Goal: Transaction & Acquisition: Register for event/course

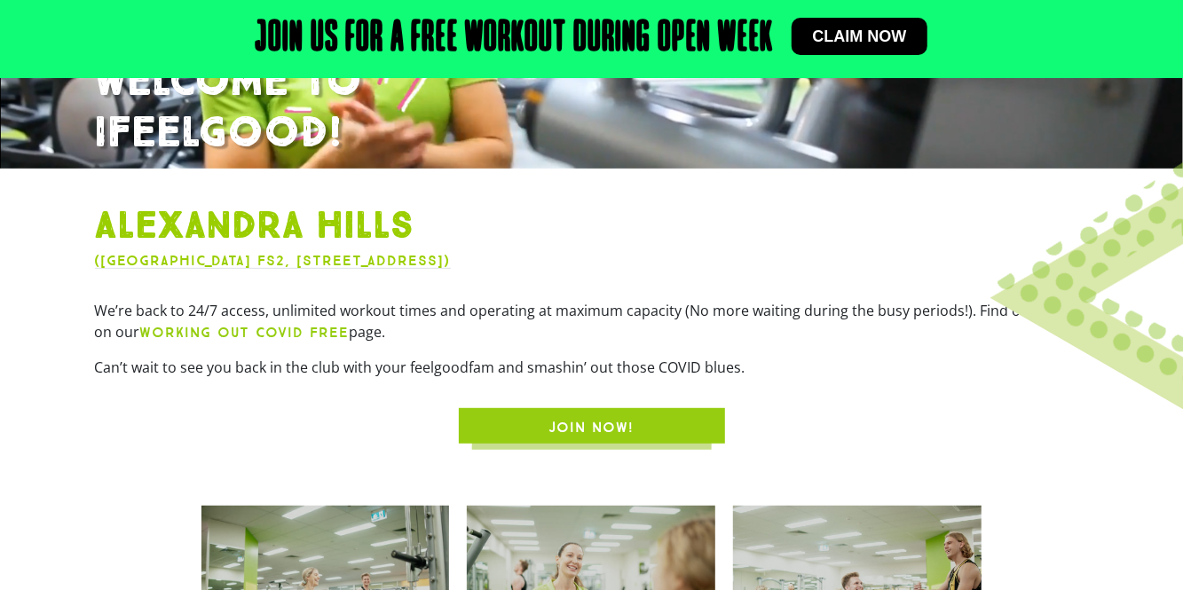
scroll to position [378, 0]
click at [524, 438] on span "JOIN NOW!" at bounding box center [591, 427] width 181 height 21
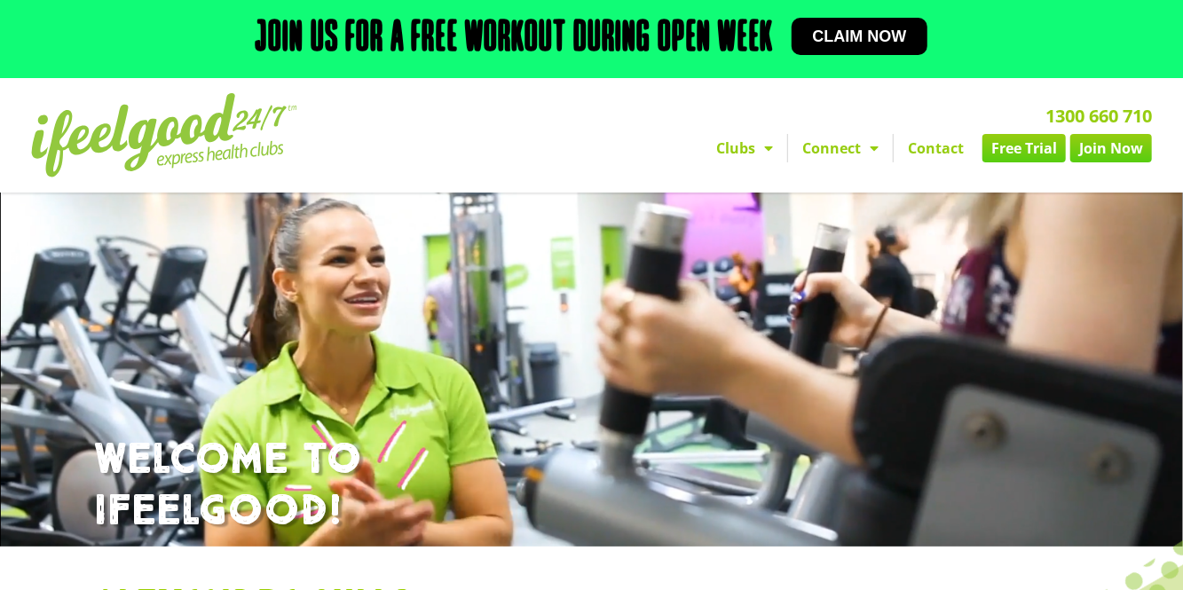
click at [864, 160] on span "Menu" at bounding box center [870, 148] width 18 height 32
click at [871, 148] on span "Menu" at bounding box center [870, 148] width 18 height 32
click at [770, 158] on span "Menu" at bounding box center [764, 148] width 18 height 32
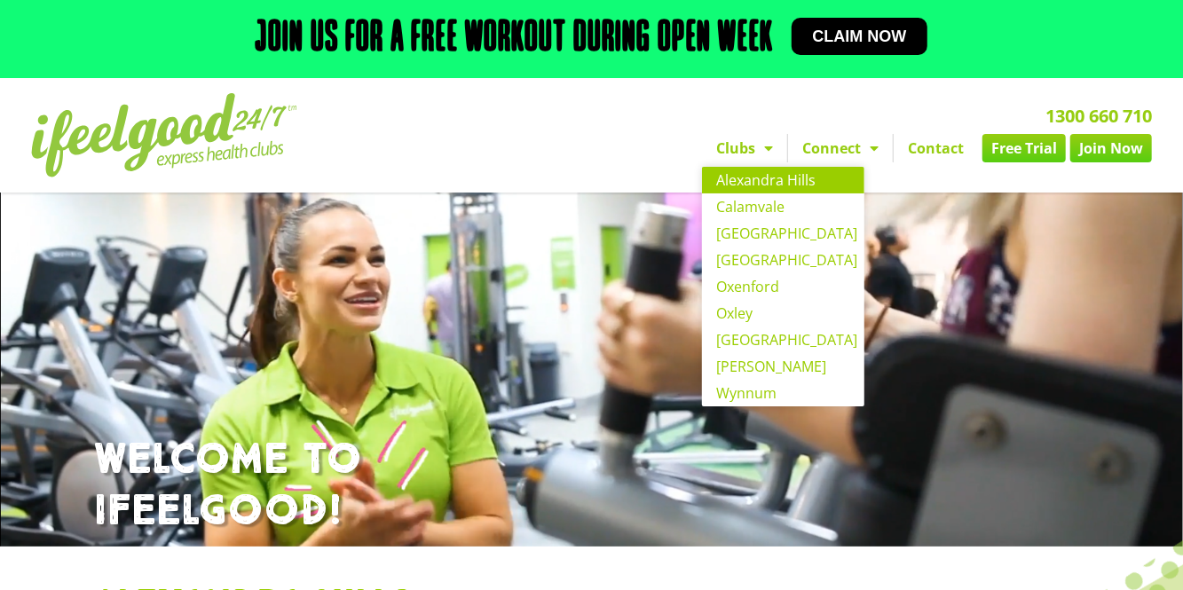
click at [806, 186] on link "Alexandra Hills" at bounding box center [783, 180] width 162 height 27
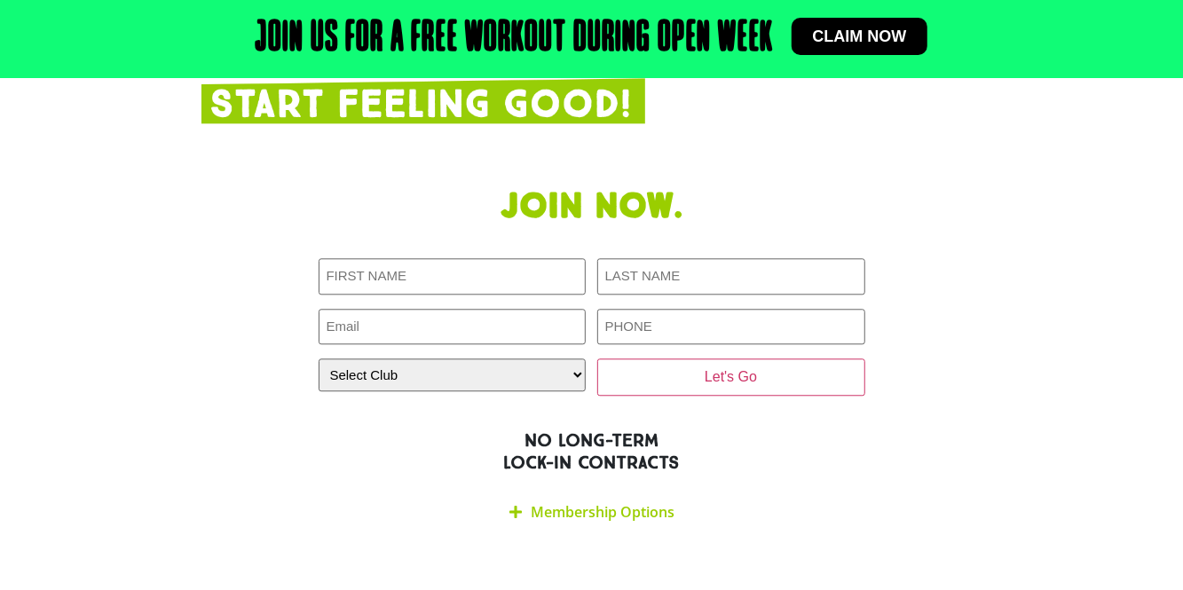
scroll to position [2203, 0]
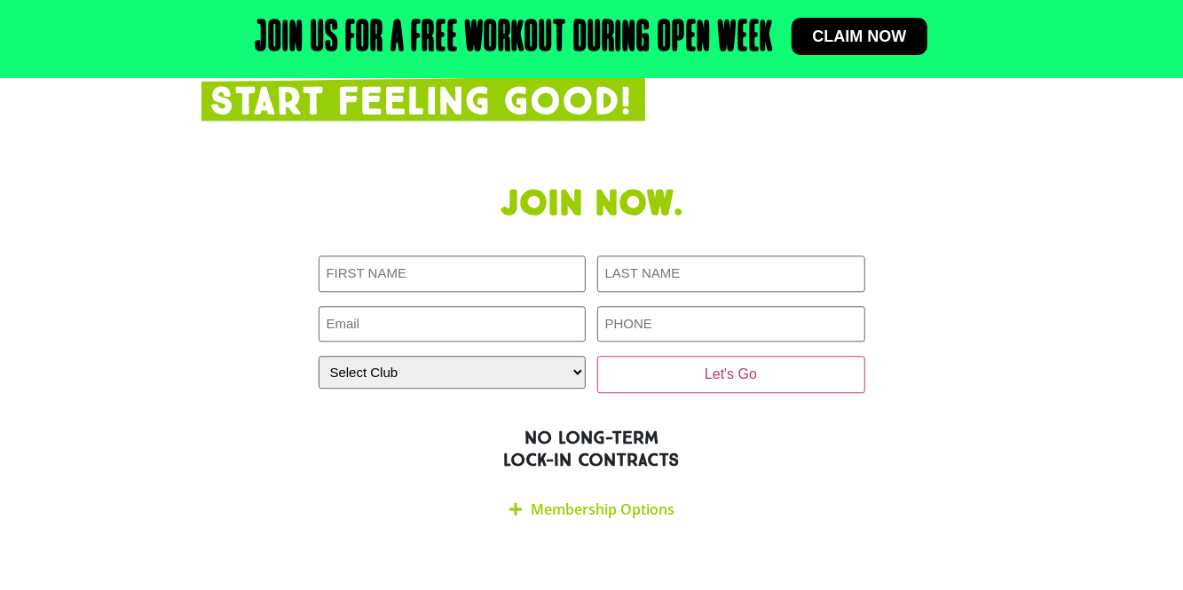
click at [533, 531] on div "Membership Options" at bounding box center [592, 510] width 547 height 42
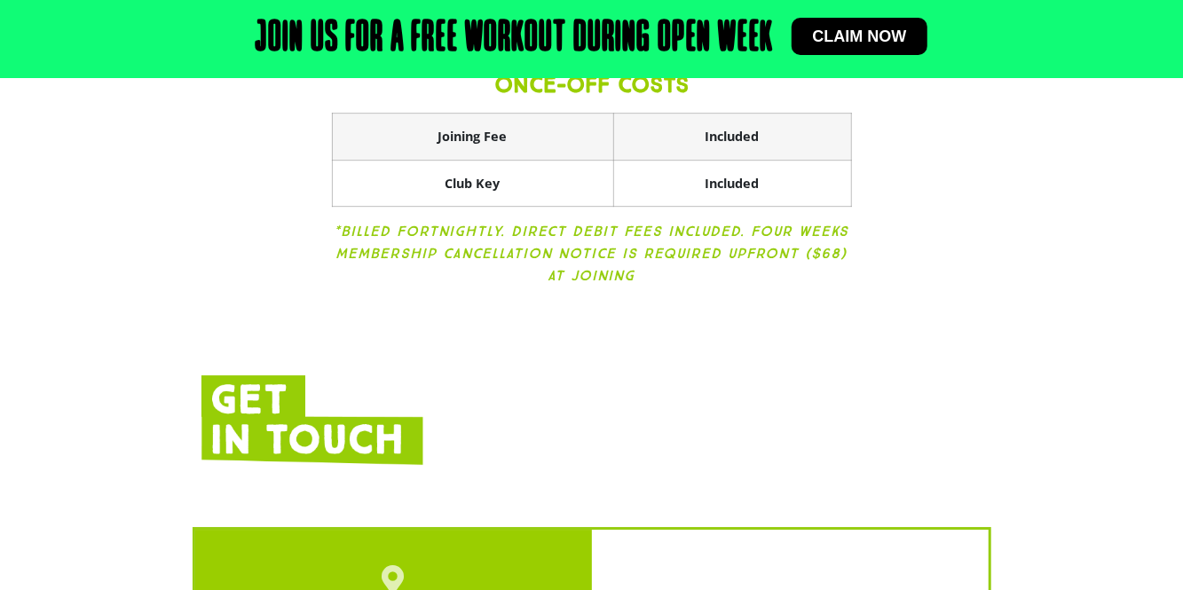
scroll to position [2840, 0]
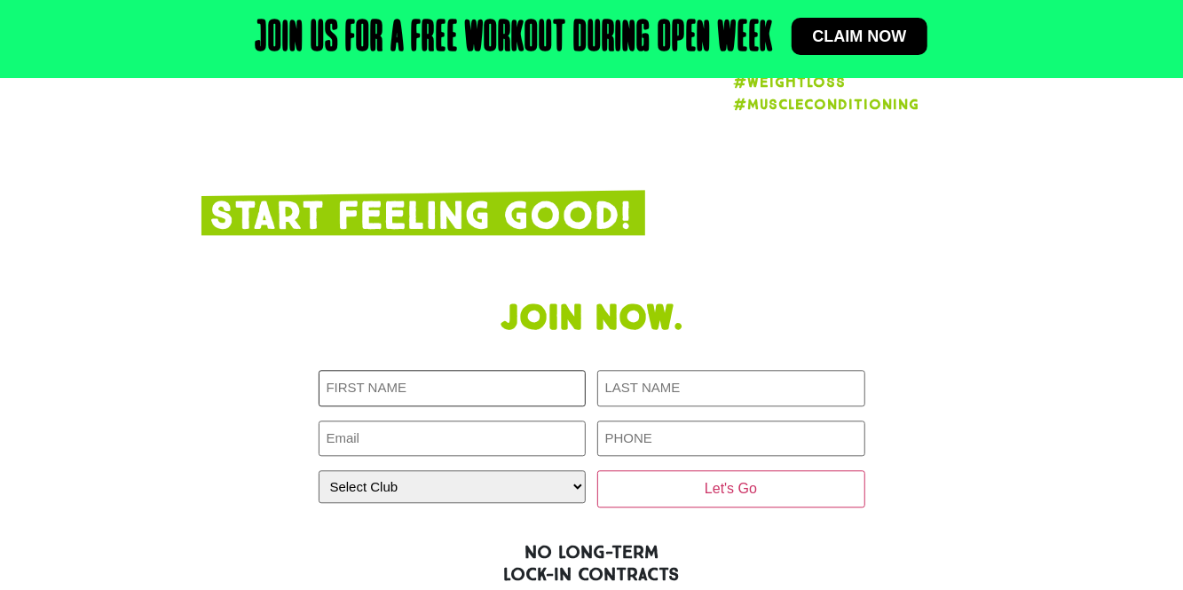
click at [363, 406] on input "First NAME (Required)" at bounding box center [453, 388] width 268 height 36
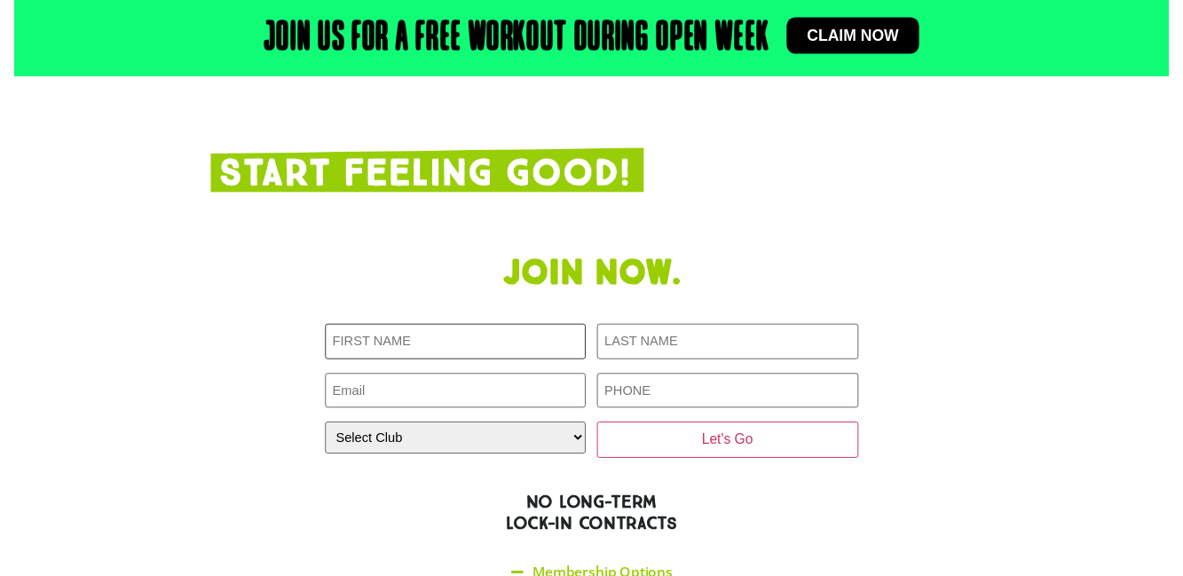
scroll to position [2166, 0]
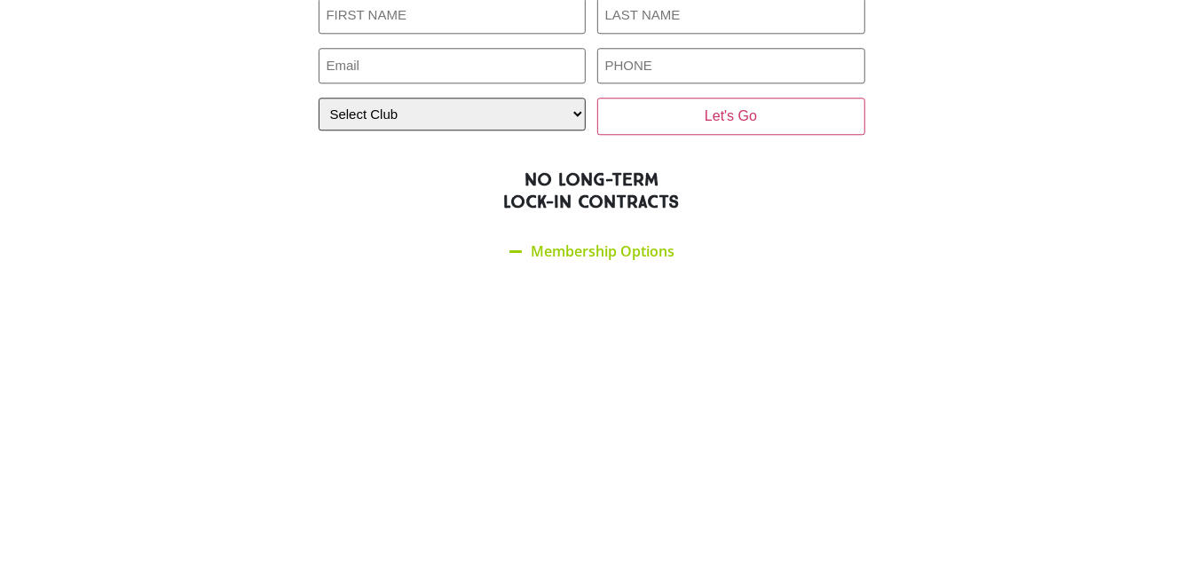
click at [347, 417] on select "Select Club Alexandra Hills Calamvale Coopers Plains Middle Park Oxenford Oxley…" at bounding box center [453, 400] width 268 height 33
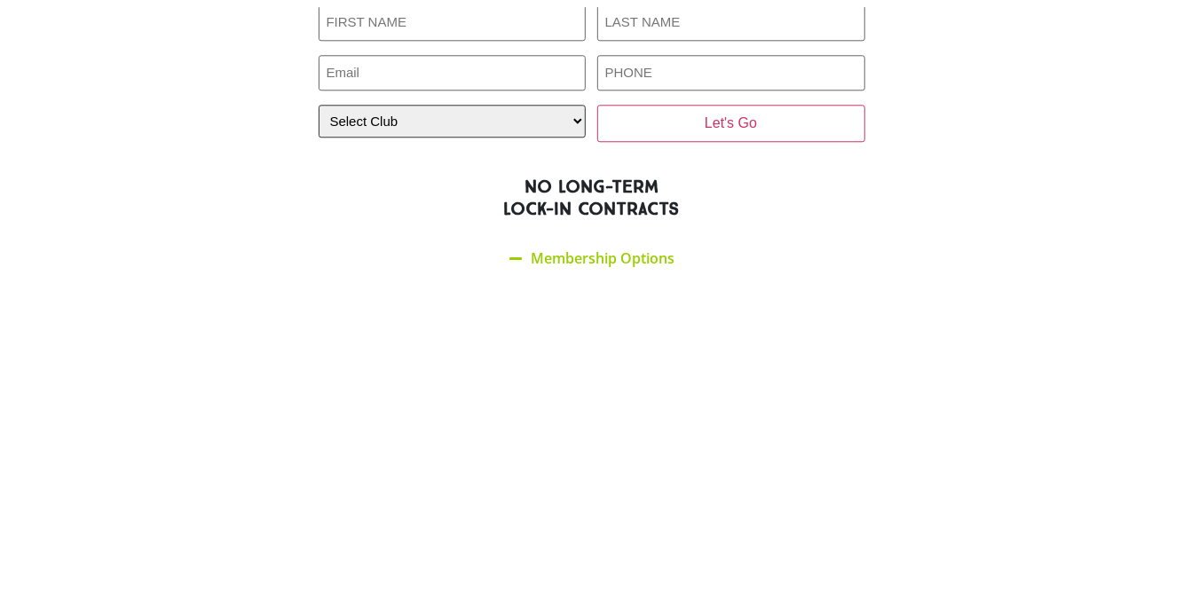
scroll to position [2174, 0]
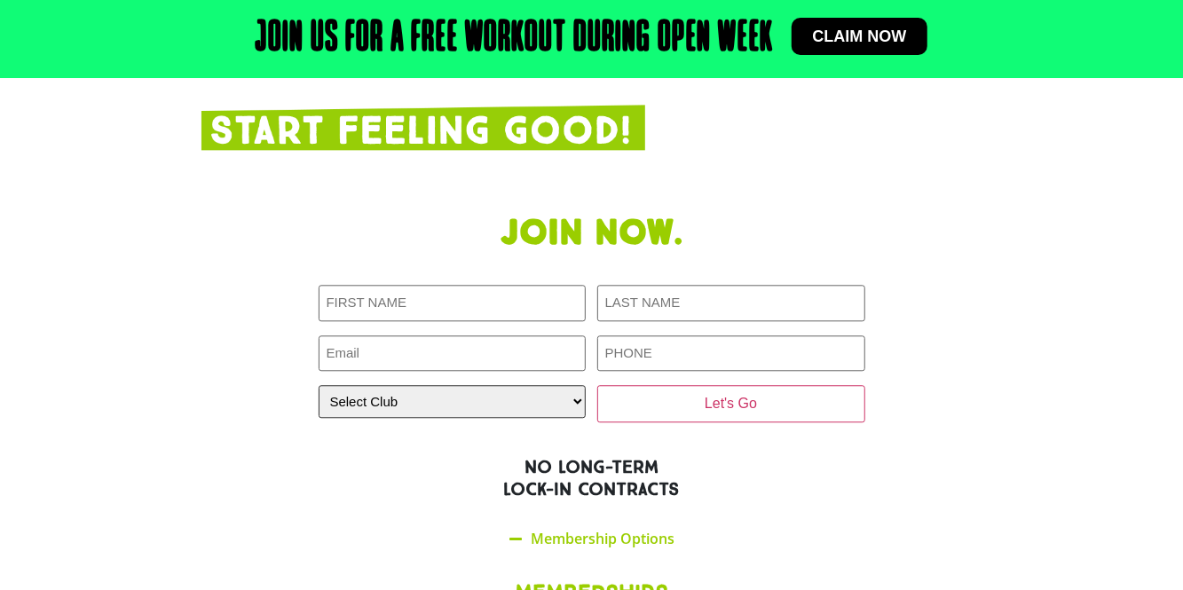
select select "Alexandra Hills"
click at [319, 407] on select "Select Club Alexandra Hills Calamvale Coopers Plains Middle Park Oxenford Oxley…" at bounding box center [453, 401] width 268 height 33
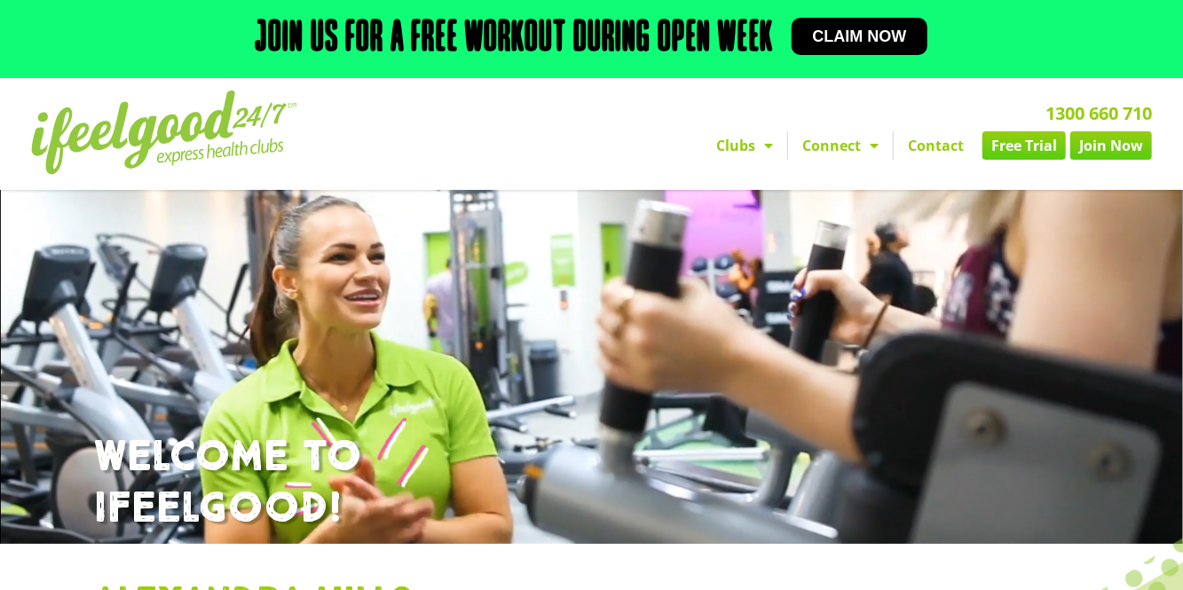
scroll to position [0, 0]
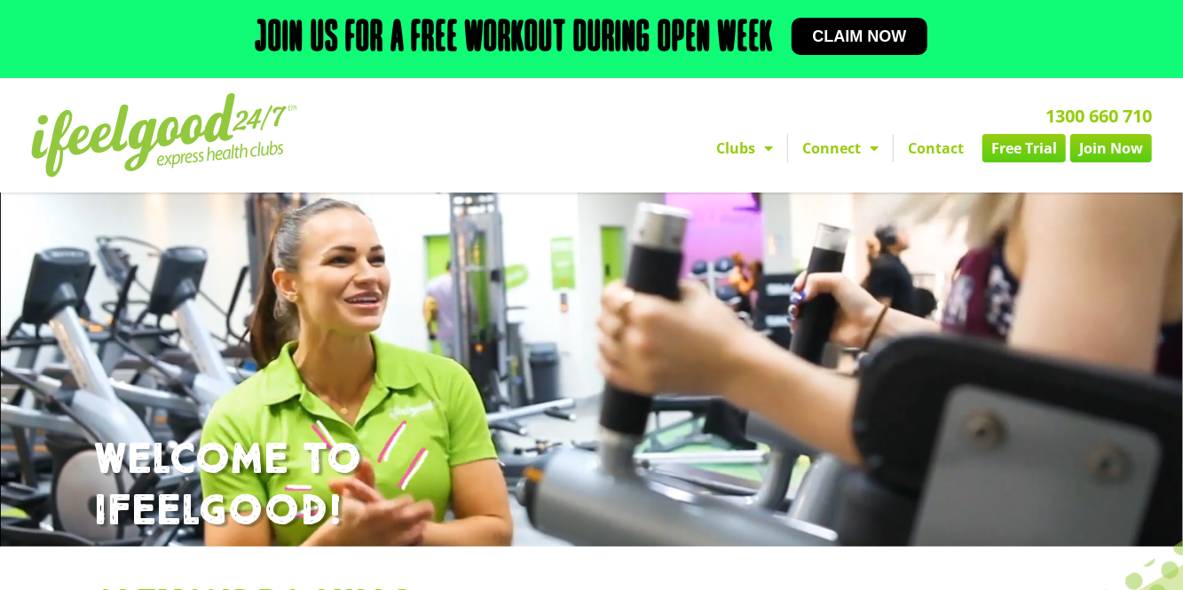
click at [853, 150] on link "Connect" at bounding box center [840, 148] width 105 height 28
click at [818, 145] on link "Connect" at bounding box center [840, 148] width 105 height 28
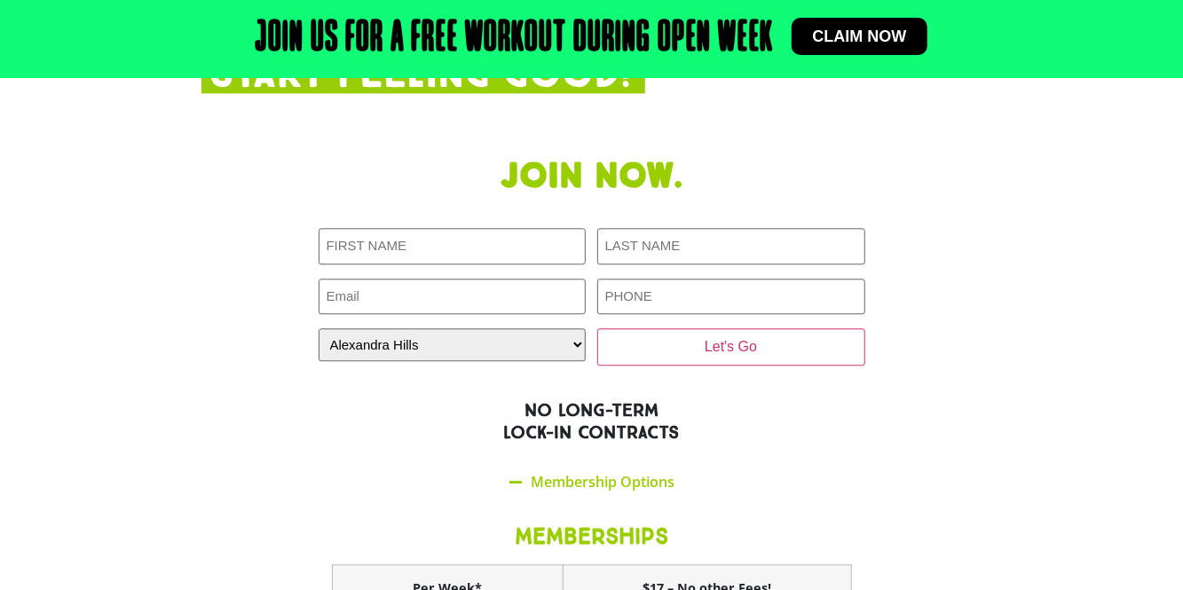
scroll to position [2229, 0]
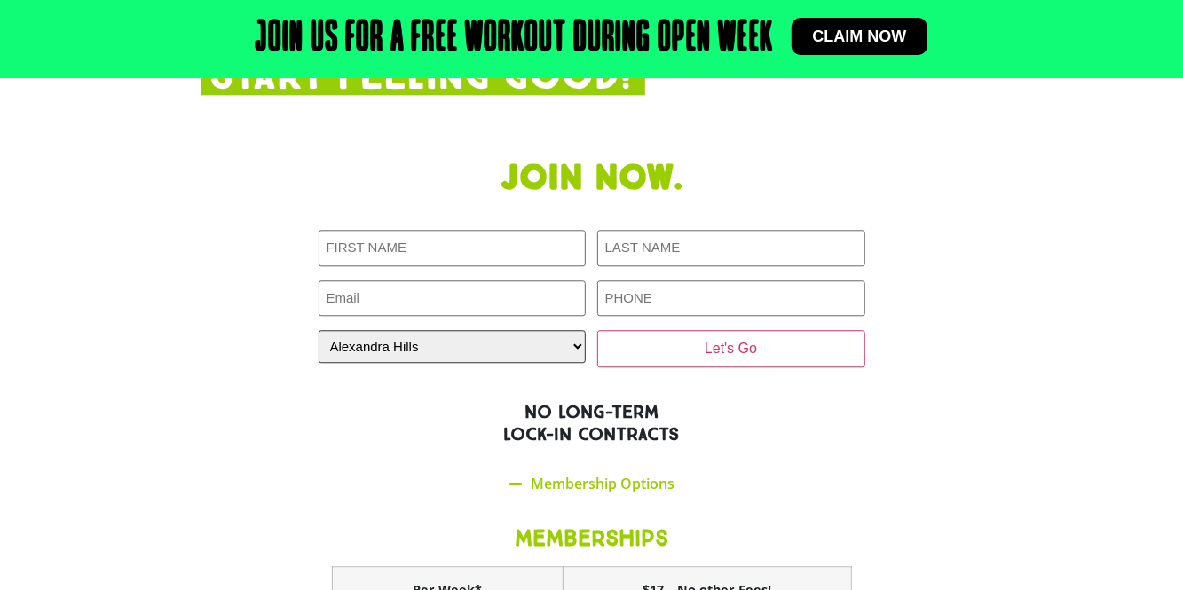
click at [376, 363] on select "Select Club Alexandra Hills Calamvale Coopers Plains Middle Park Oxenford Oxley…" at bounding box center [453, 346] width 268 height 33
click at [319, 353] on select "Select Club Alexandra Hills Calamvale Coopers Plains Middle Park Oxenford Oxley…" at bounding box center [453, 346] width 268 height 33
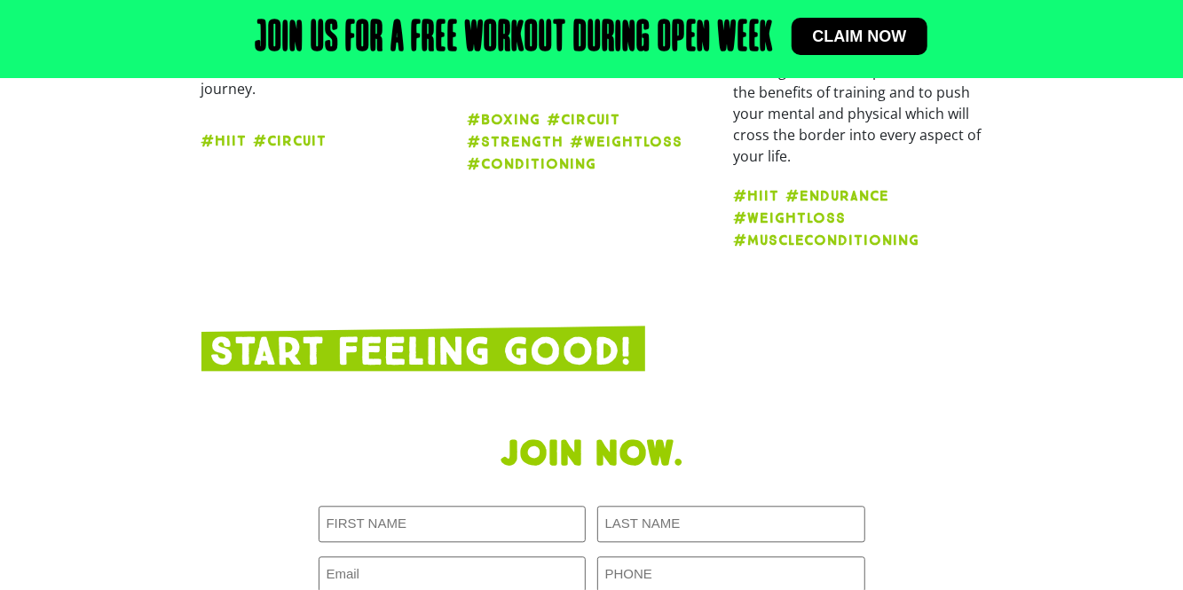
scroll to position [1952, 0]
click at [842, 42] on span "Claim now" at bounding box center [860, 36] width 94 height 16
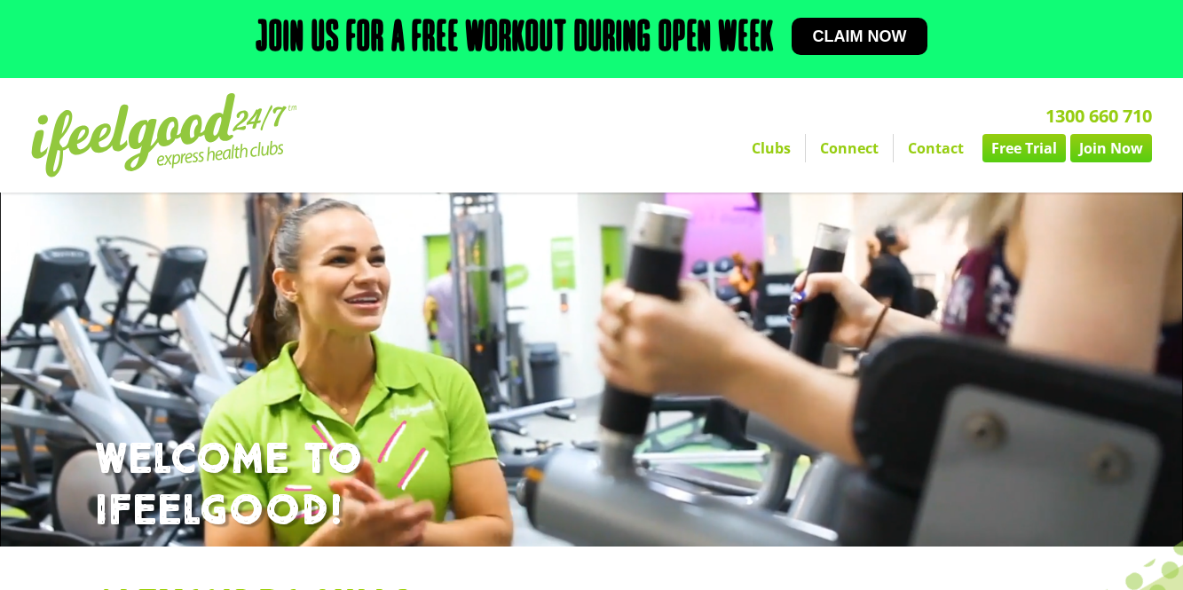
select select "Alexandra Hills"
click at [1029, 146] on link "Free Trial" at bounding box center [1023, 148] width 83 height 28
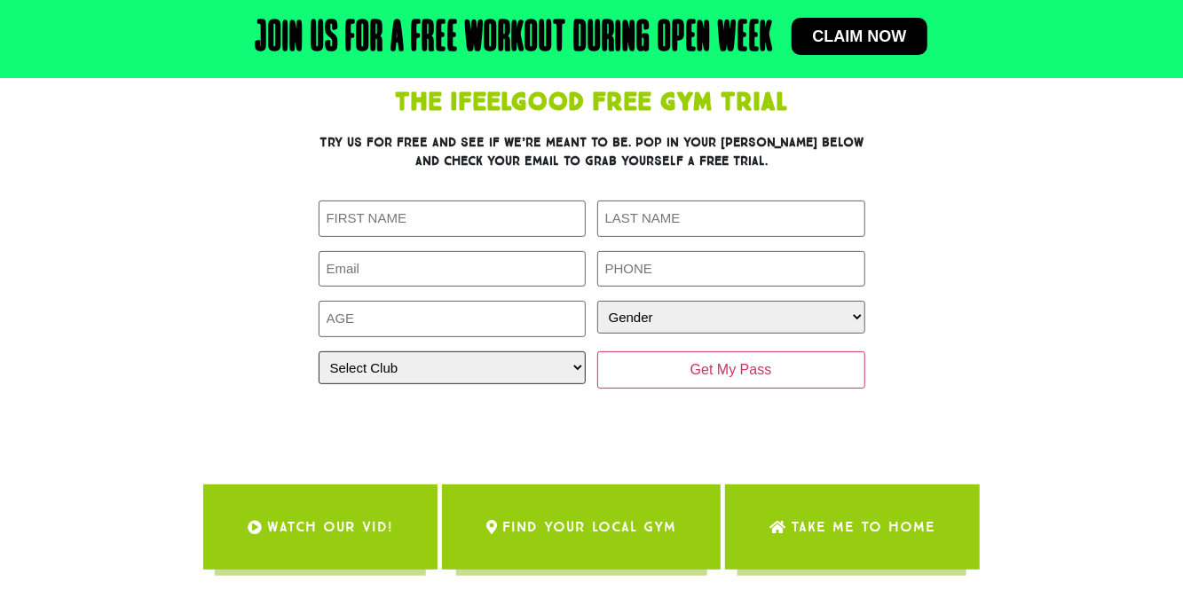
click at [343, 366] on select "Select Club [GEOGRAPHIC_DATA] [GEOGRAPHIC_DATA] [GEOGRAPHIC_DATA] [GEOGRAPHIC_D…" at bounding box center [453, 367] width 268 height 33
select select "Alexandra Hills"
click at [319, 351] on select "Select Club [GEOGRAPHIC_DATA] [GEOGRAPHIC_DATA] [GEOGRAPHIC_DATA] [GEOGRAPHIC_D…" at bounding box center [453, 367] width 268 height 33
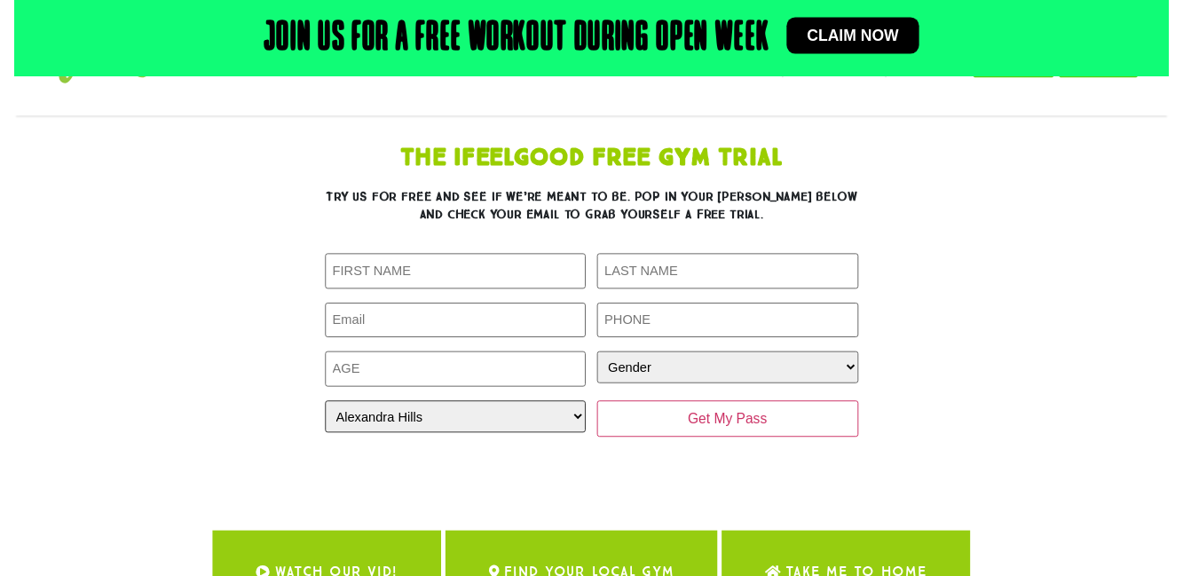
scroll to position [83, 0]
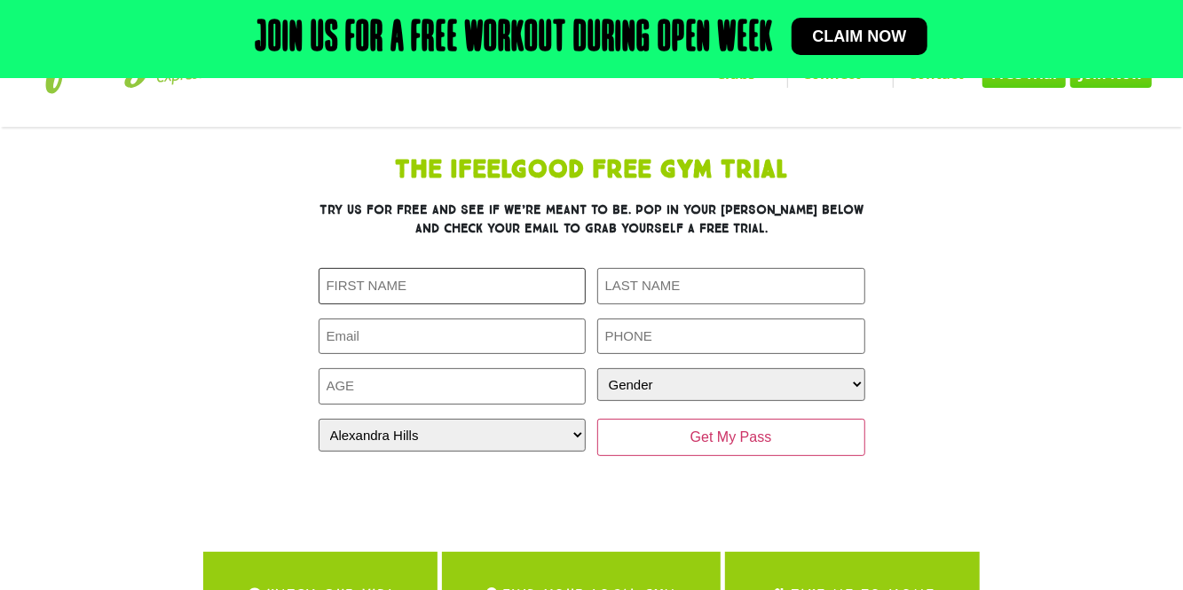
click at [358, 280] on input "First Name (Required)" at bounding box center [453, 286] width 268 height 36
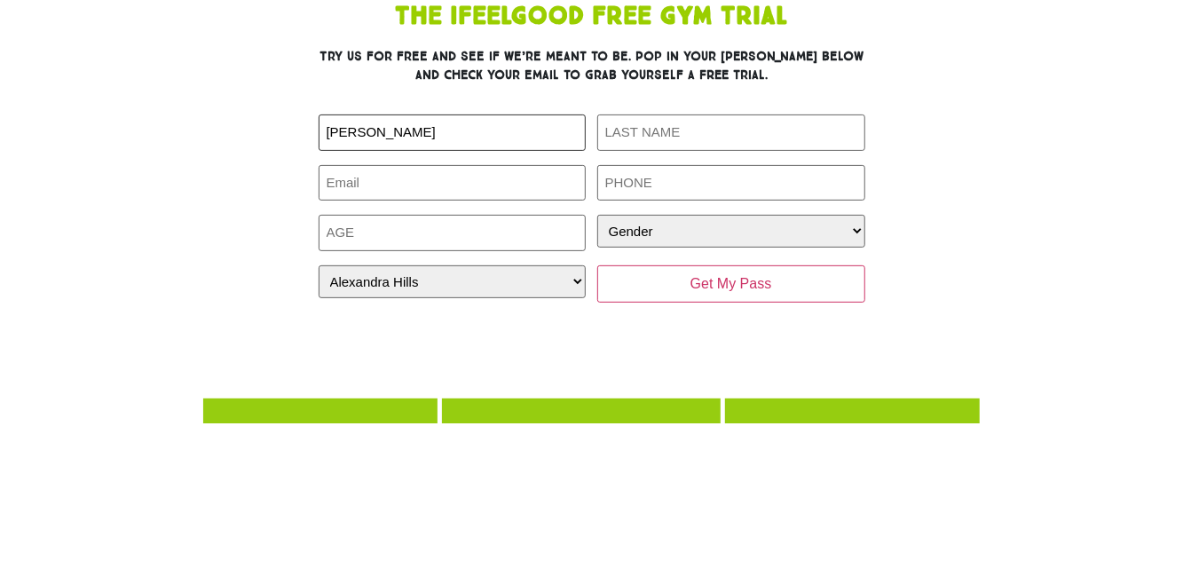
type input "Joel"
click at [809, 319] on input "Phone (Required)" at bounding box center [731, 337] width 268 height 36
click at [831, 283] on input "Last Name (Required)" at bounding box center [731, 286] width 268 height 36
type input "Loweke"
click at [358, 341] on input "Email (Required)" at bounding box center [453, 337] width 268 height 36
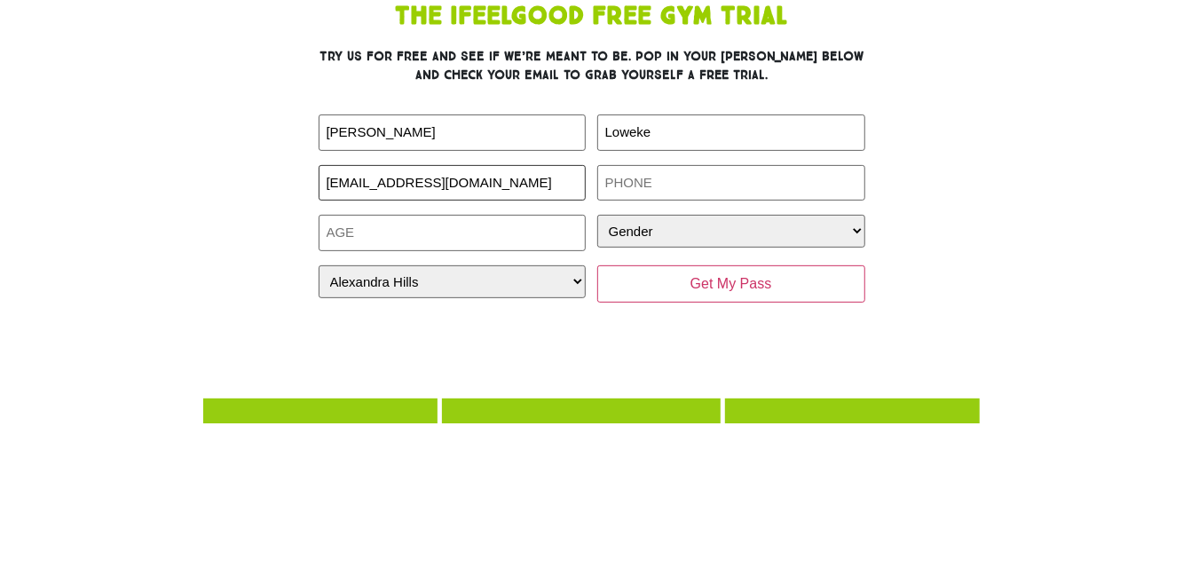
type input "jloweke44@gmail.com"
click at [818, 329] on input "Phone (Required)" at bounding box center [731, 337] width 268 height 36
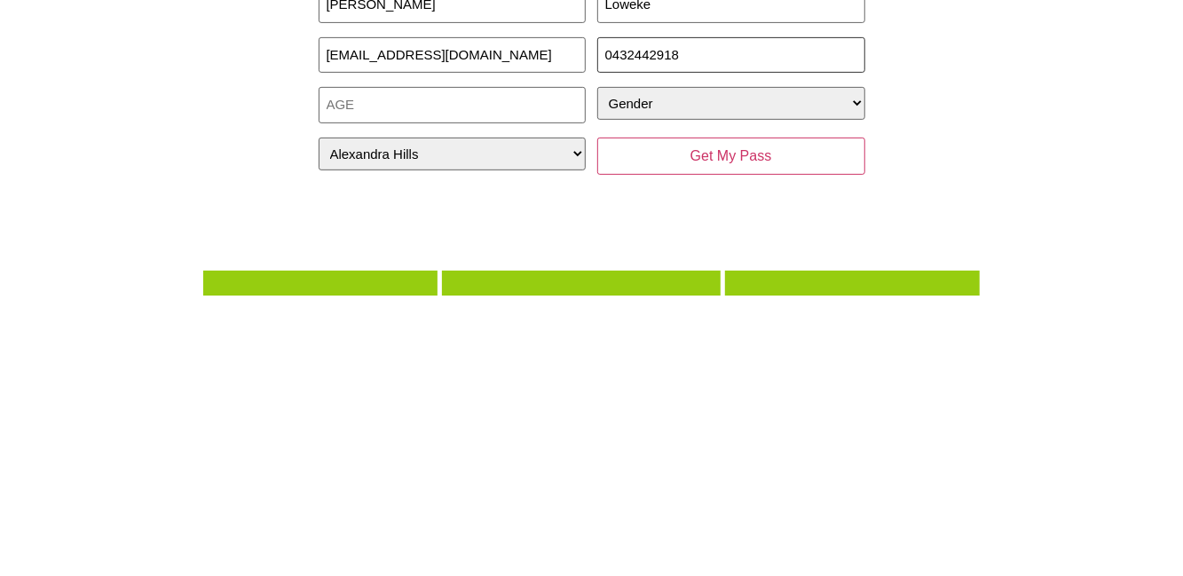
type input "0432442918"
click at [350, 391] on input "Age (Required)" at bounding box center [453, 386] width 268 height 36
type input "22"
click at [832, 398] on select "Gender Male Female" at bounding box center [731, 384] width 268 height 33
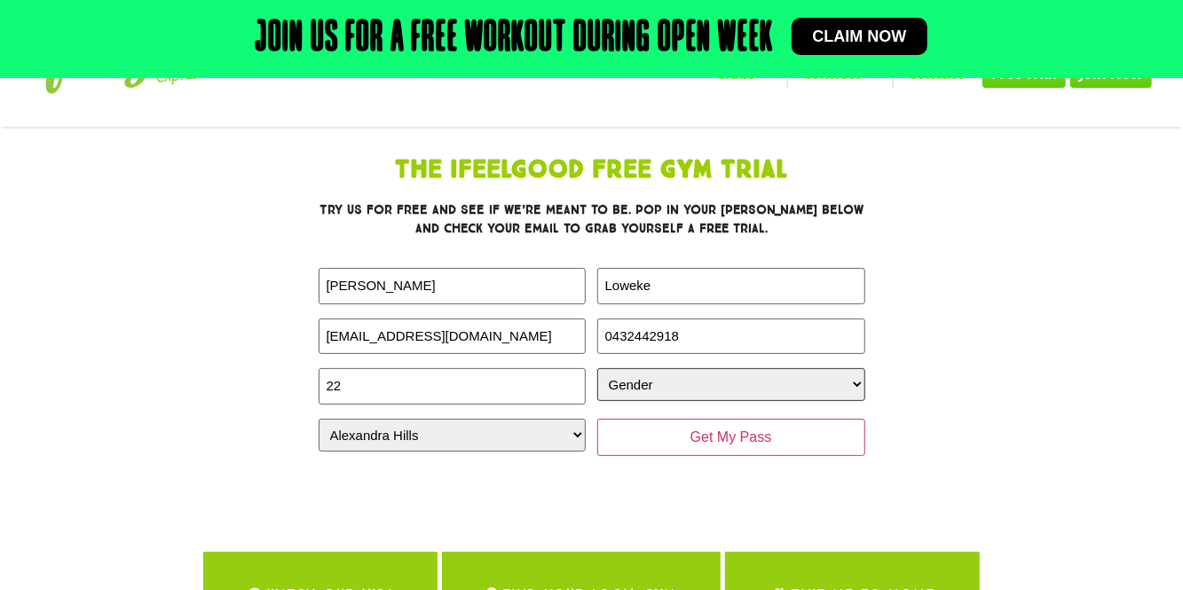
select select "Male"
click at [597, 368] on select "Gender Male Female" at bounding box center [731, 384] width 268 height 33
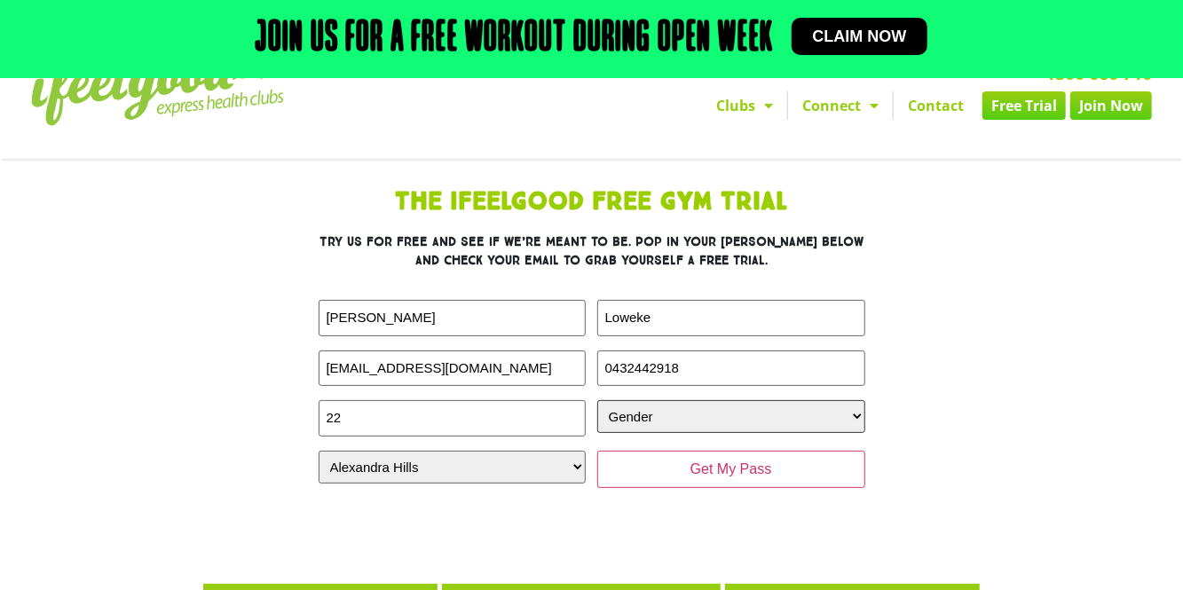
scroll to position [0, 0]
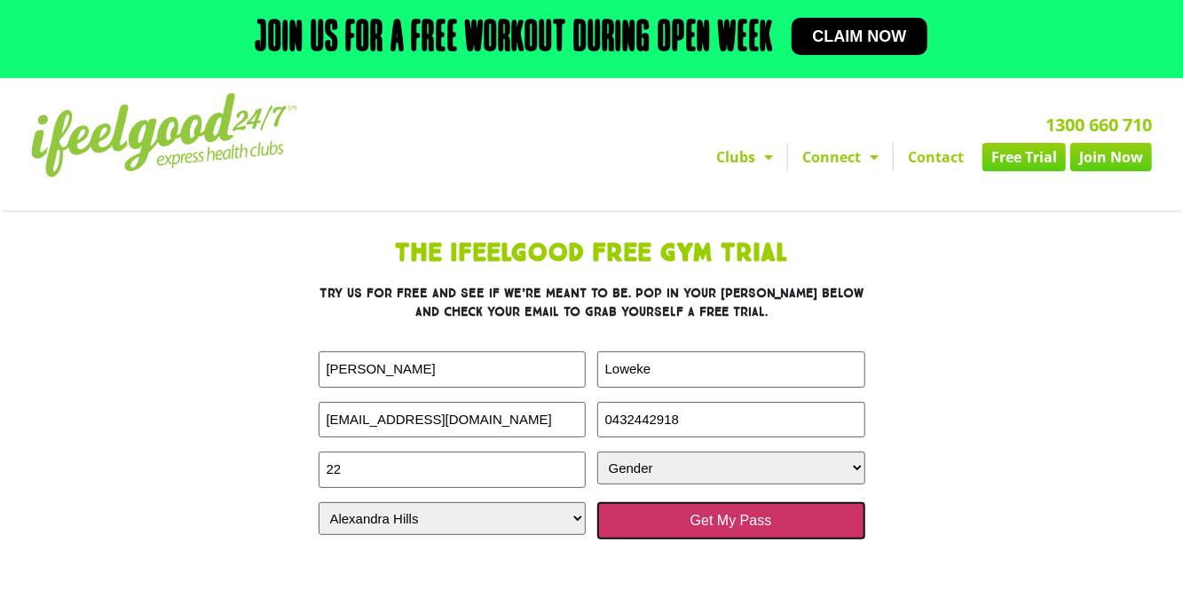
click at [675, 520] on input "Get My Pass" at bounding box center [731, 520] width 268 height 37
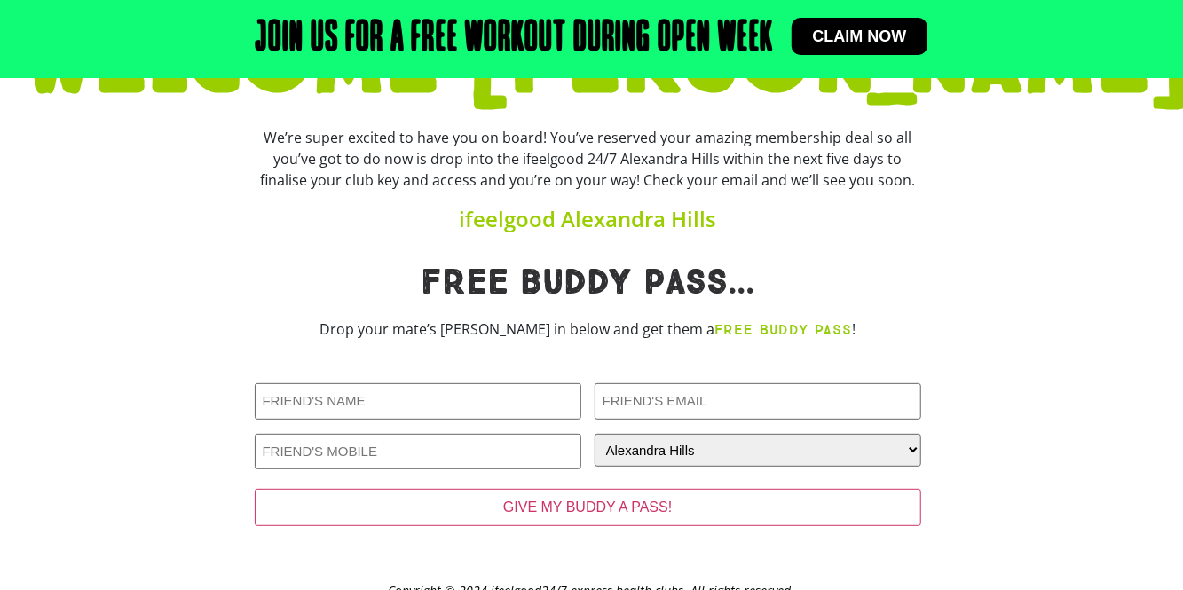
scroll to position [209, 0]
